Goal: Navigation & Orientation: Understand site structure

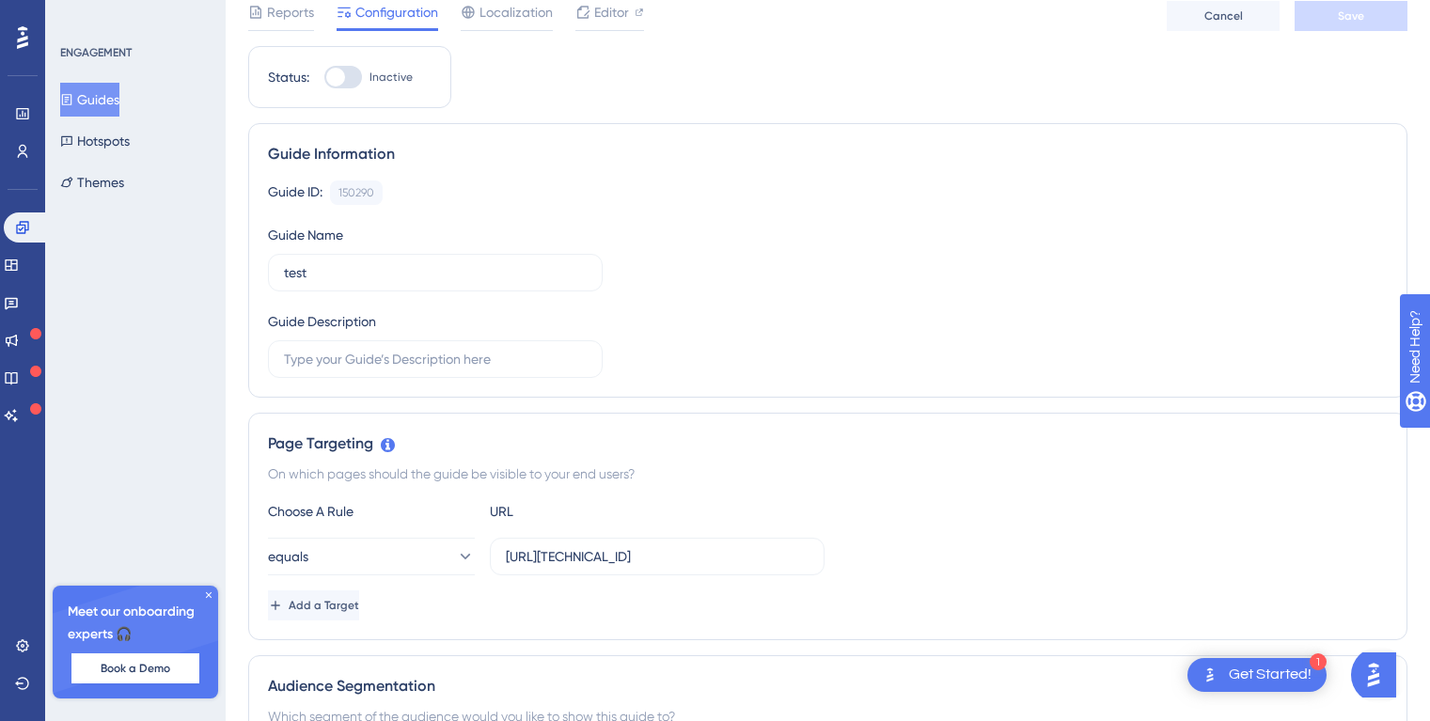
scroll to position [226, 0]
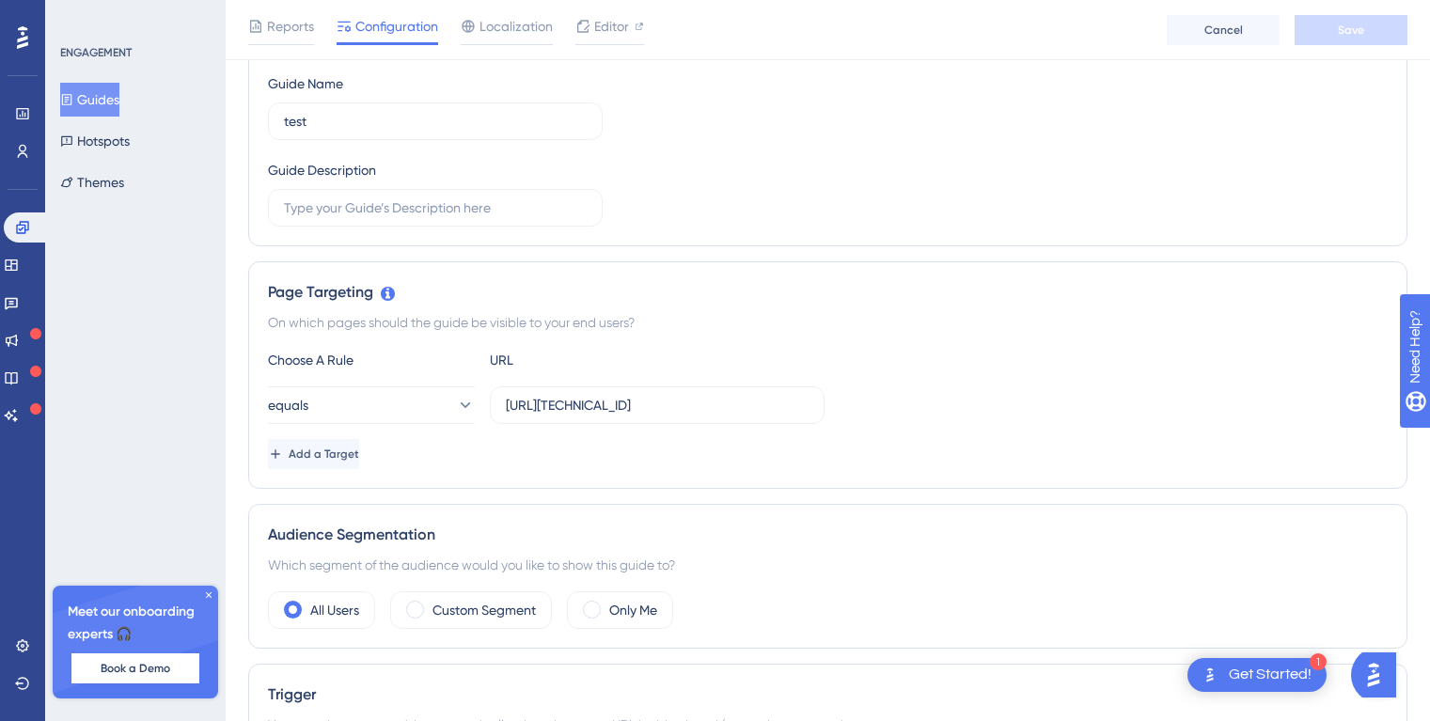
click at [108, 95] on button "Guides" at bounding box center [89, 100] width 59 height 34
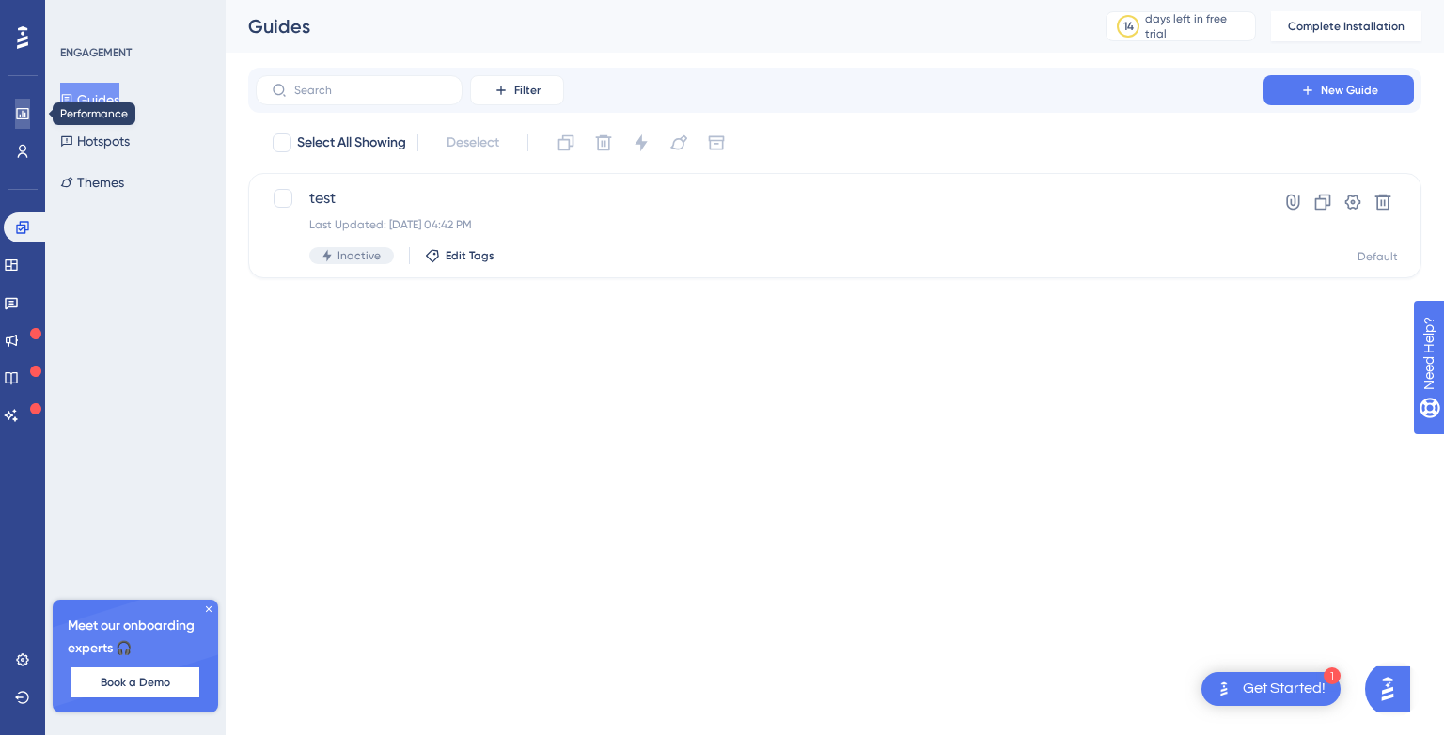
click at [24, 117] on icon at bounding box center [22, 113] width 15 height 15
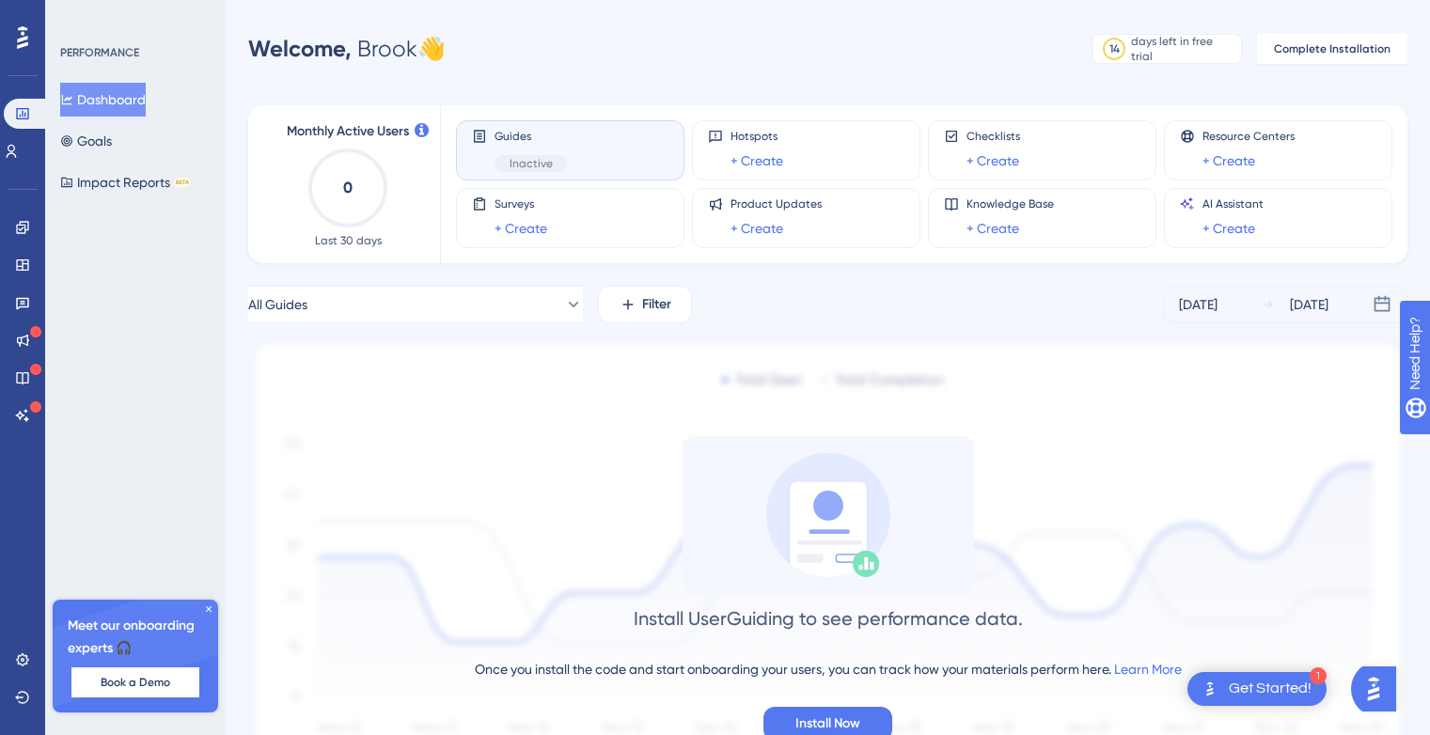
click at [597, 167] on div "Guides Inactive" at bounding box center [570, 150] width 197 height 43
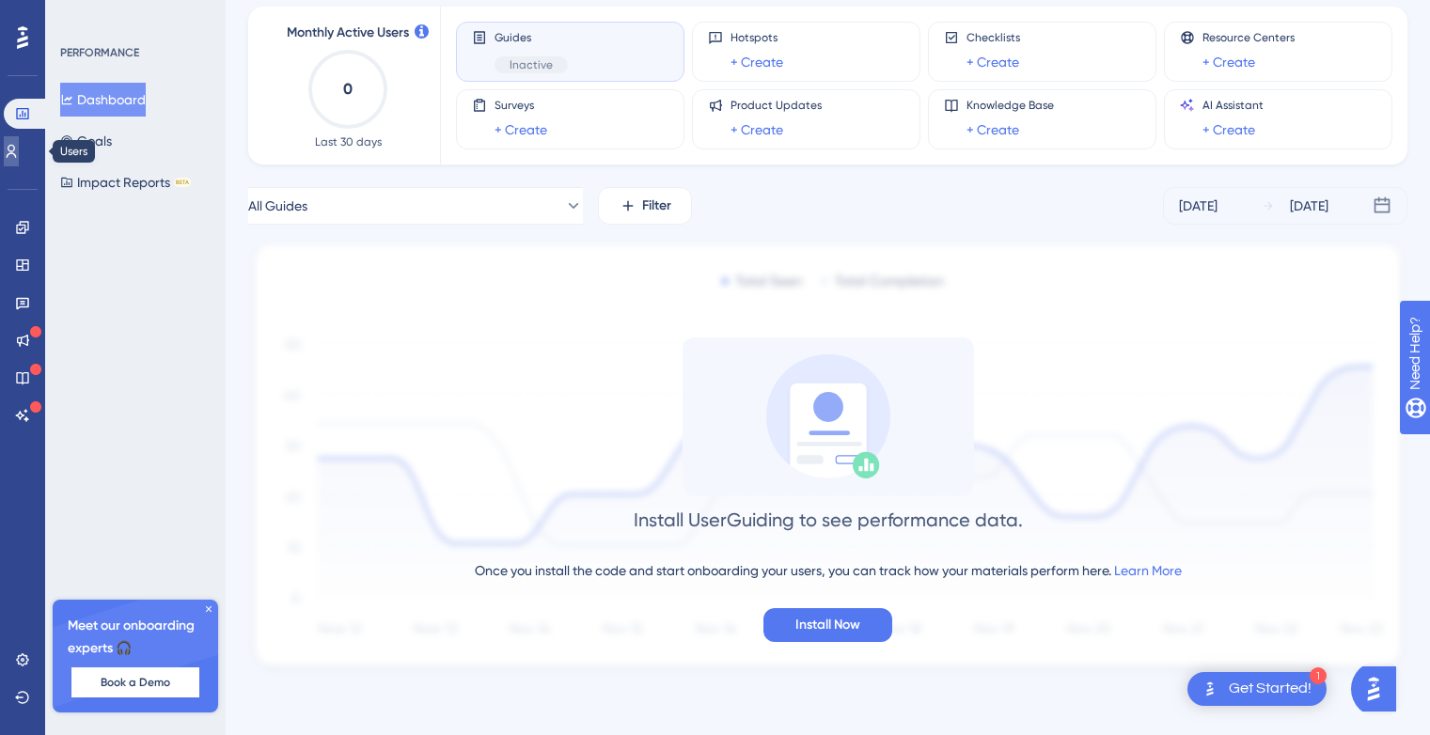
click at [17, 156] on icon at bounding box center [12, 151] width 10 height 13
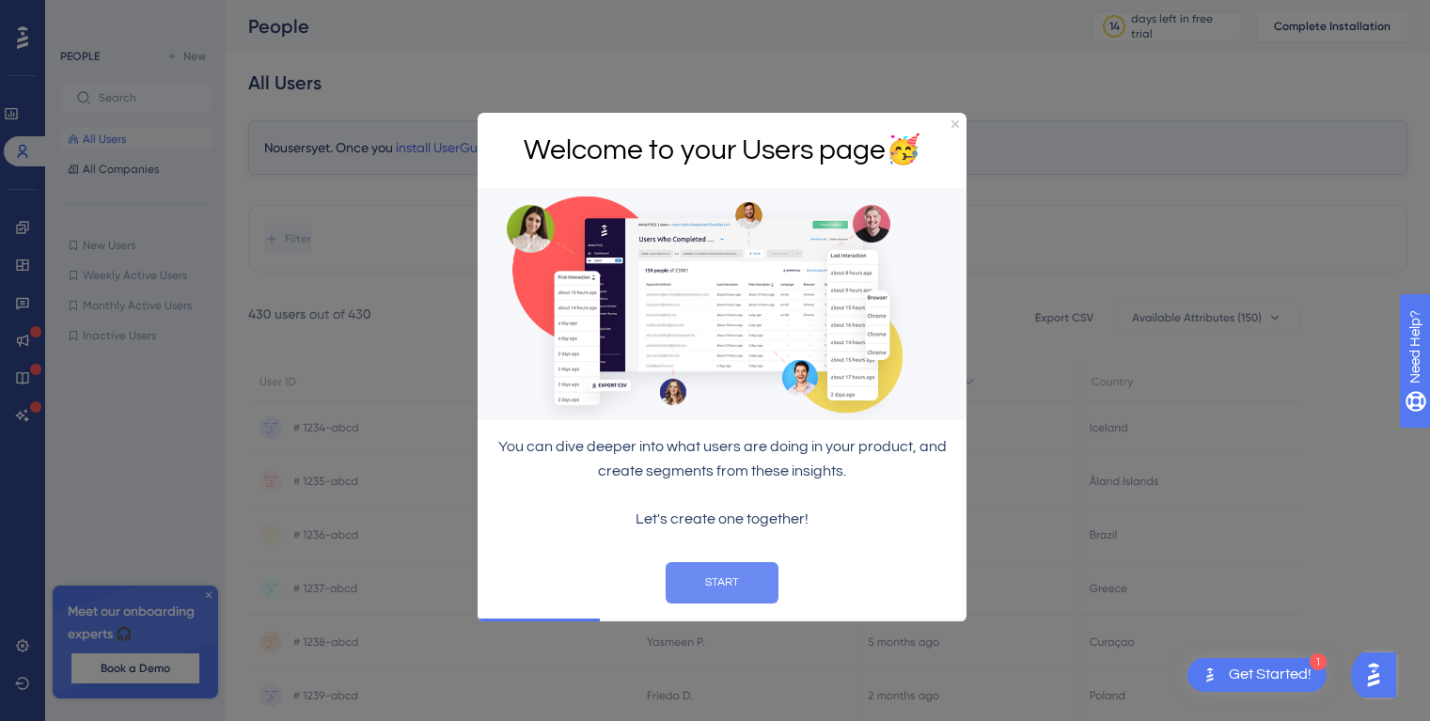
click at [730, 592] on button "START" at bounding box center [722, 582] width 113 height 41
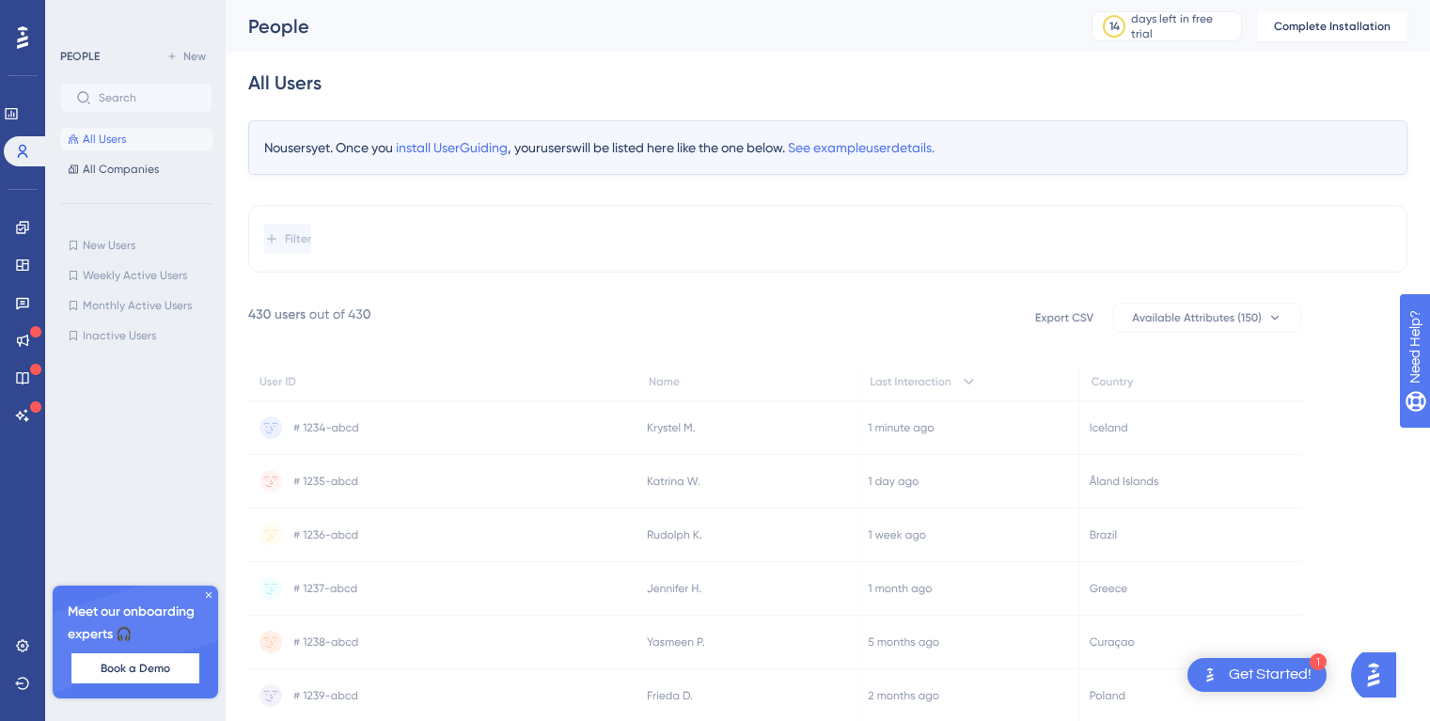
scroll to position [72, 0]
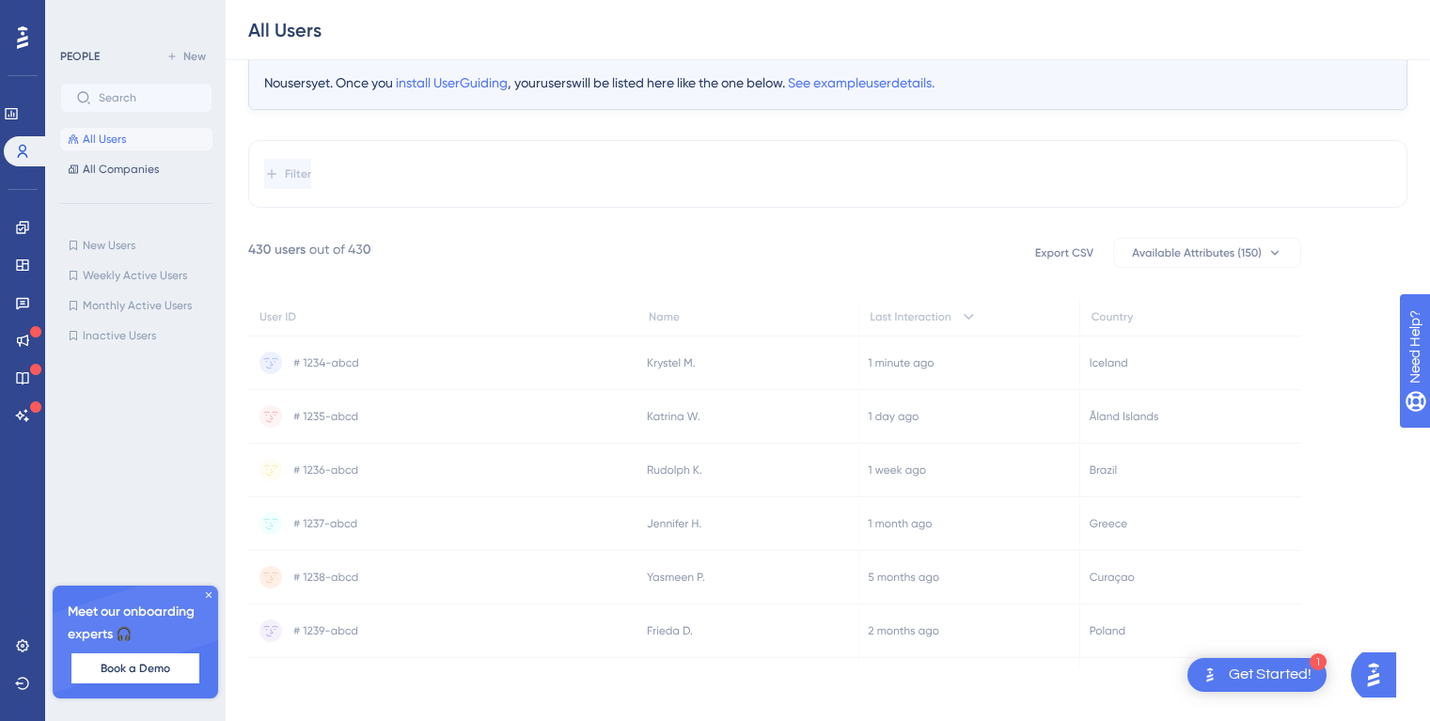
click at [372, 472] on icon at bounding box center [442, 470] width 389 height 53
click at [15, 225] on link at bounding box center [22, 227] width 15 height 30
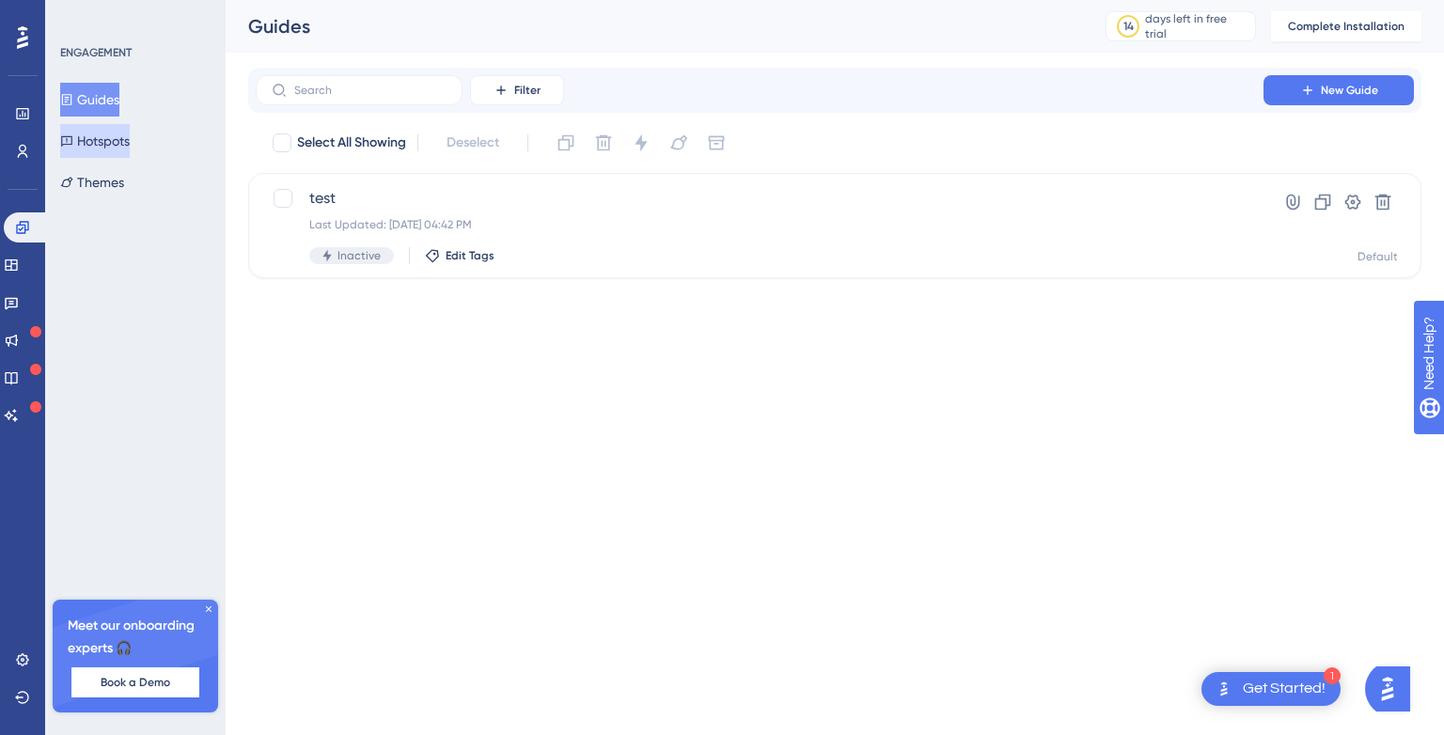
click at [107, 149] on button "Hotspots" at bounding box center [95, 141] width 70 height 34
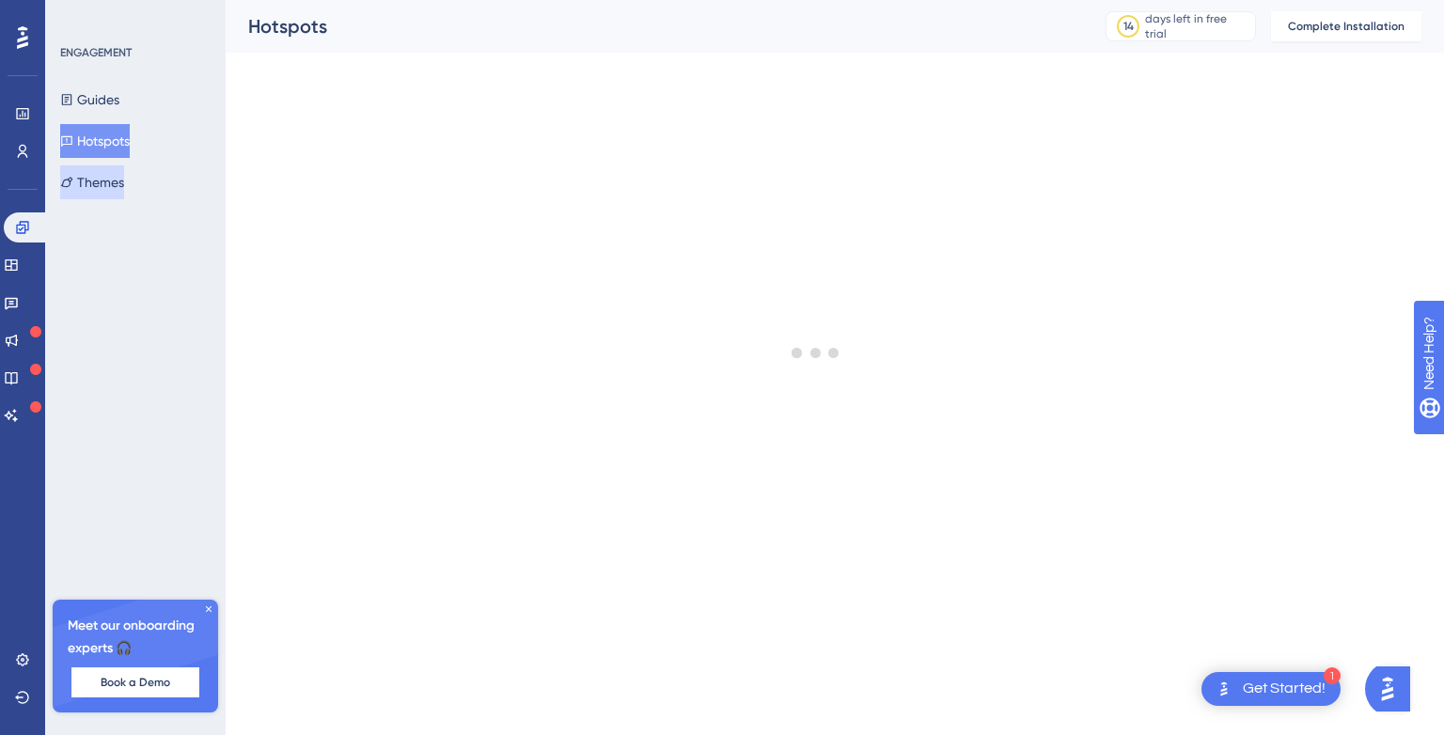
click at [114, 180] on button "Themes" at bounding box center [92, 182] width 64 height 34
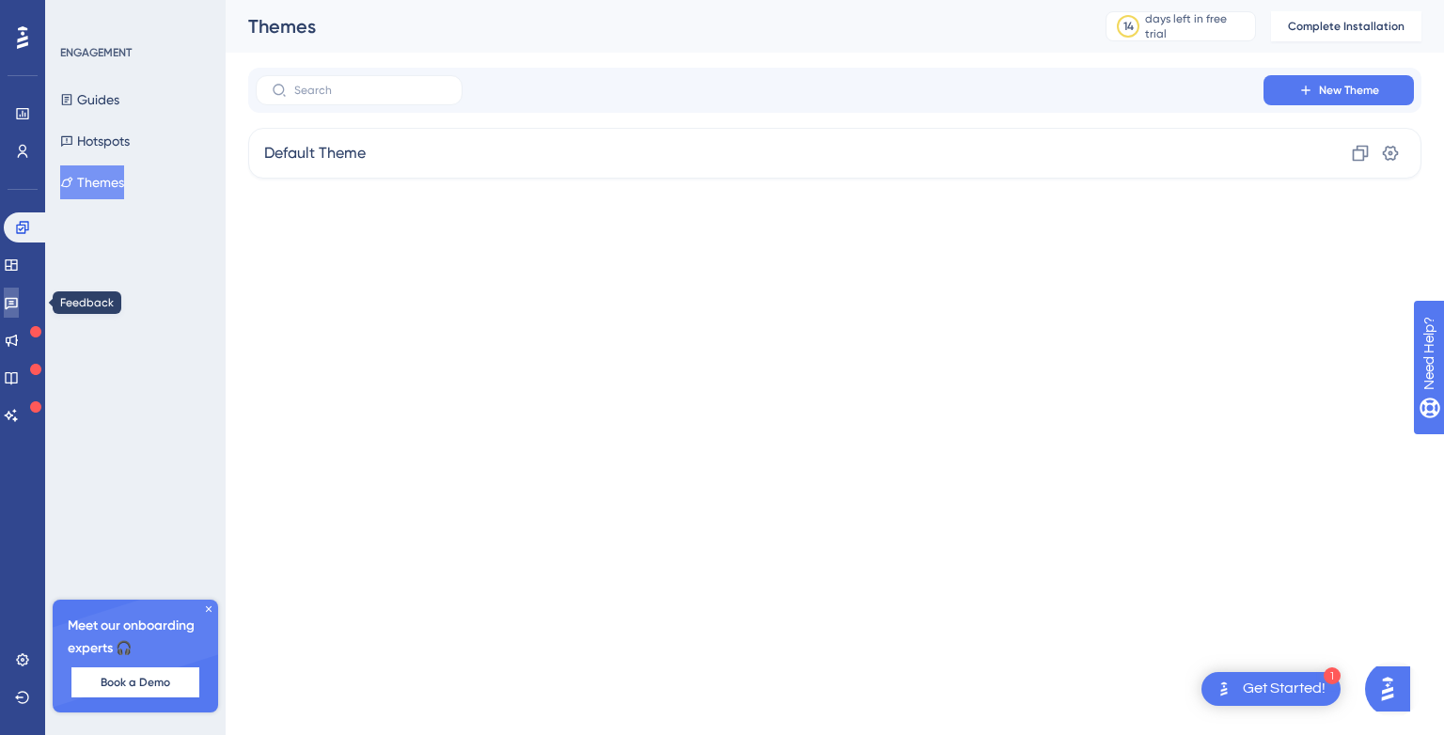
click at [19, 305] on icon at bounding box center [11, 302] width 15 height 15
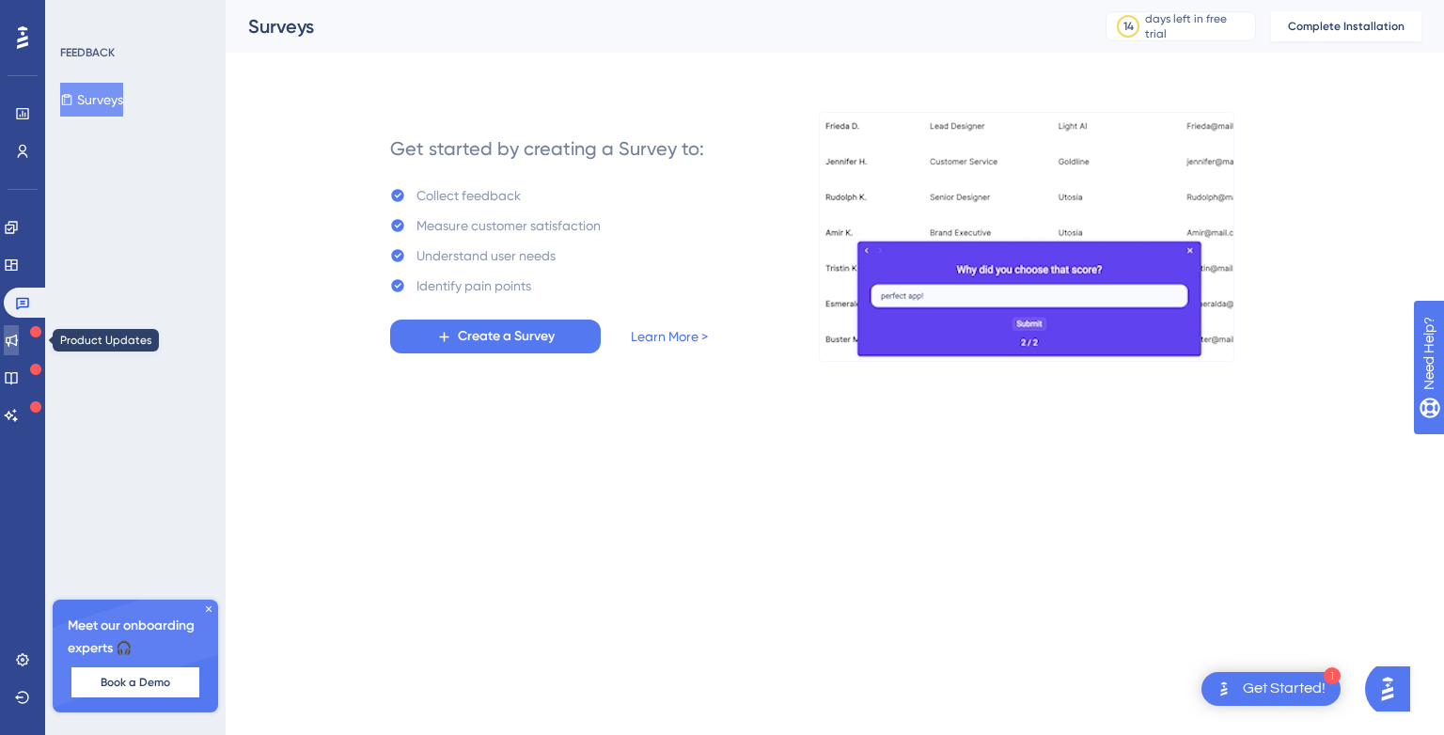
click at [19, 339] on icon at bounding box center [11, 340] width 15 height 15
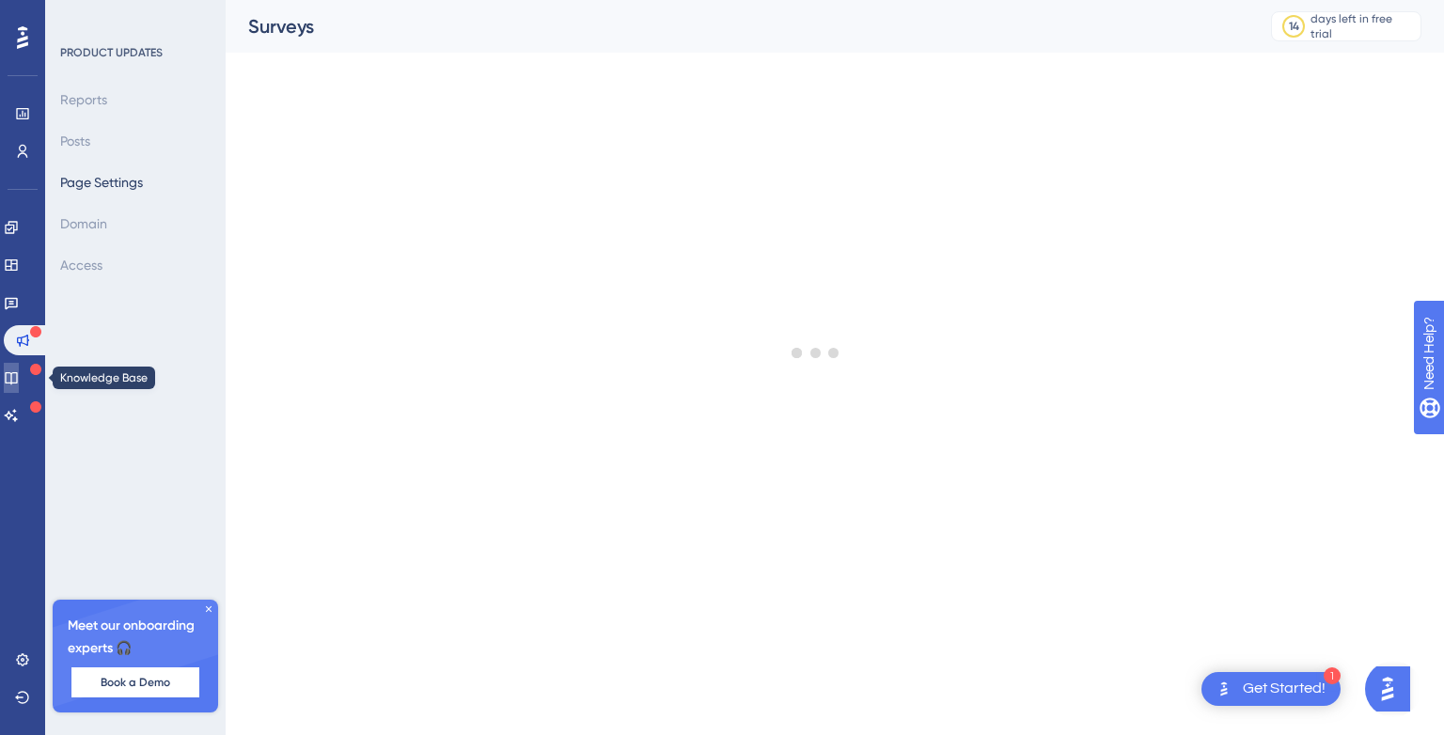
click at [17, 372] on icon at bounding box center [11, 378] width 12 height 12
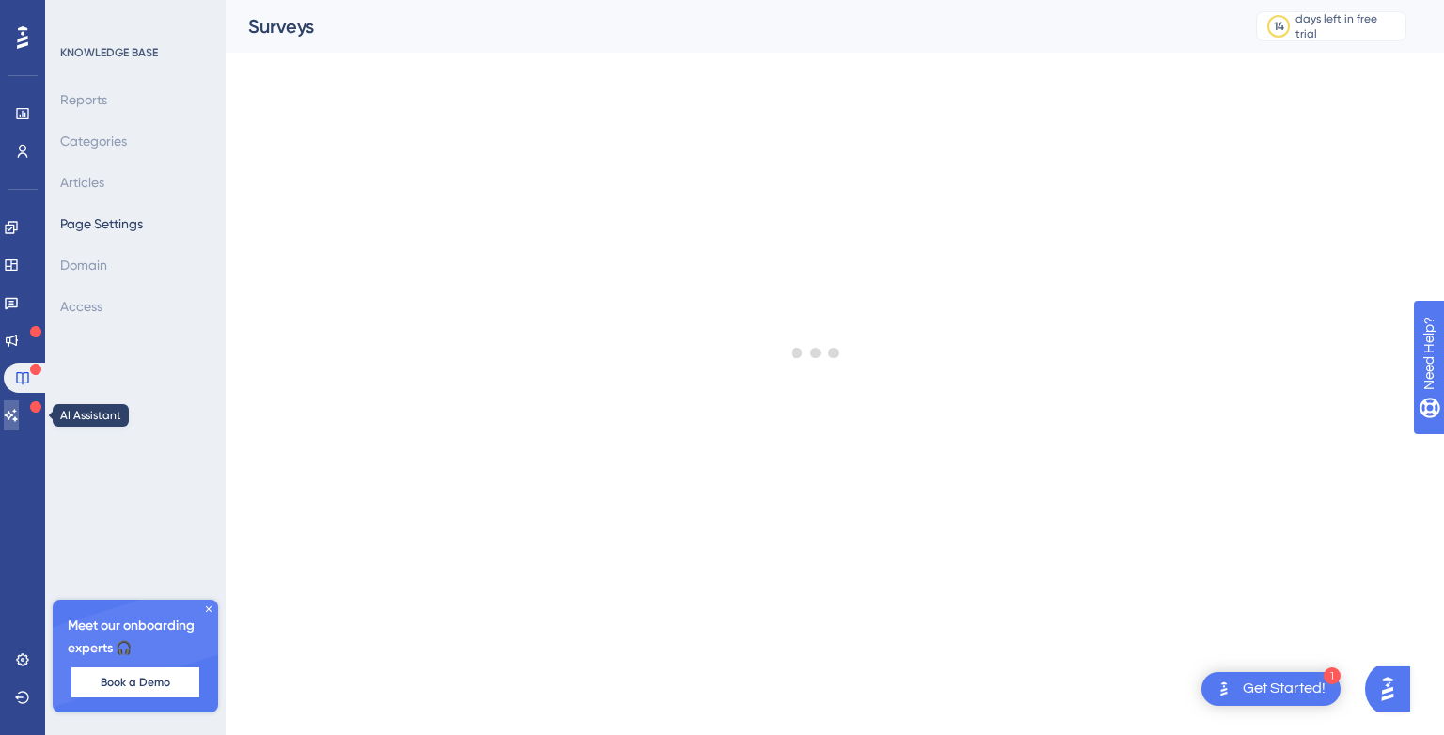
click at [19, 421] on icon at bounding box center [11, 415] width 15 height 15
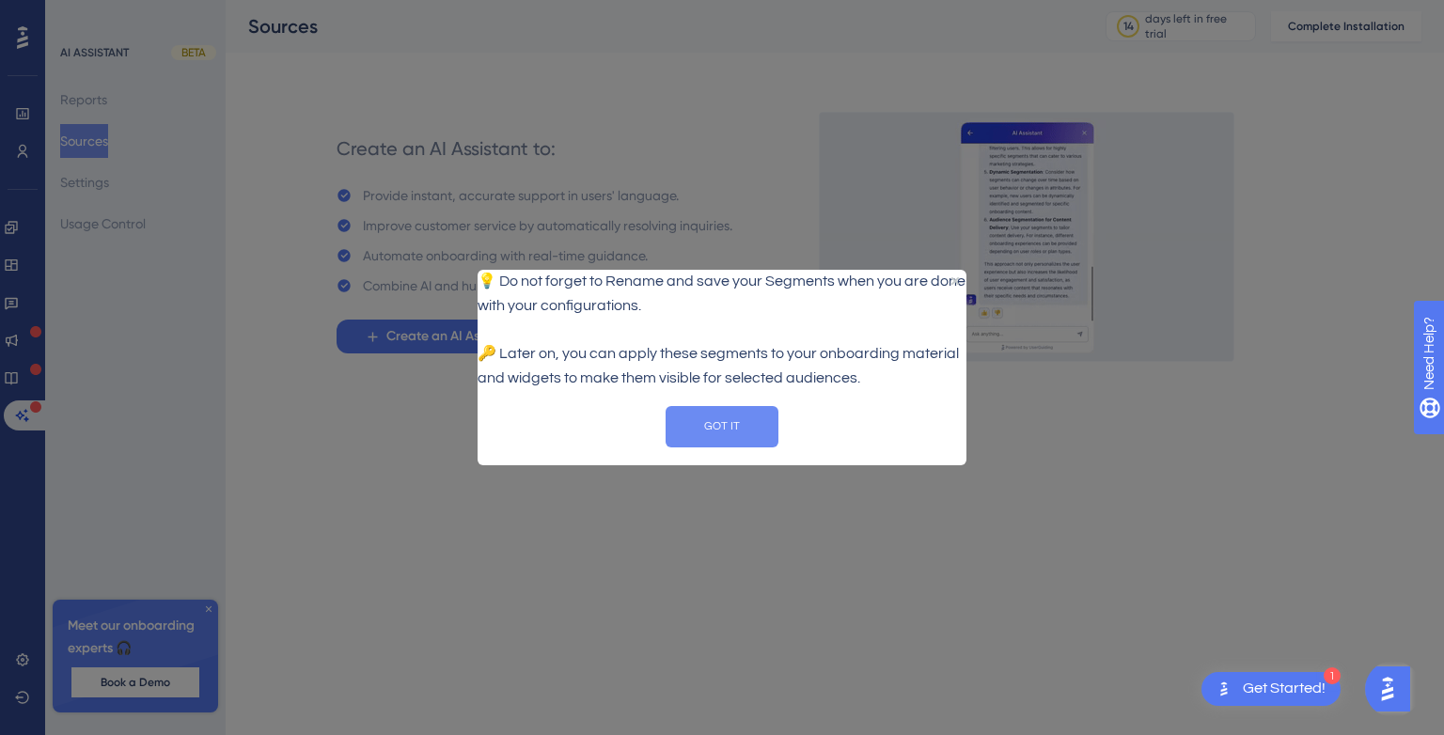
click at [747, 447] on button "GOT IT" at bounding box center [722, 425] width 113 height 41
